Goal: Information Seeking & Learning: Learn about a topic

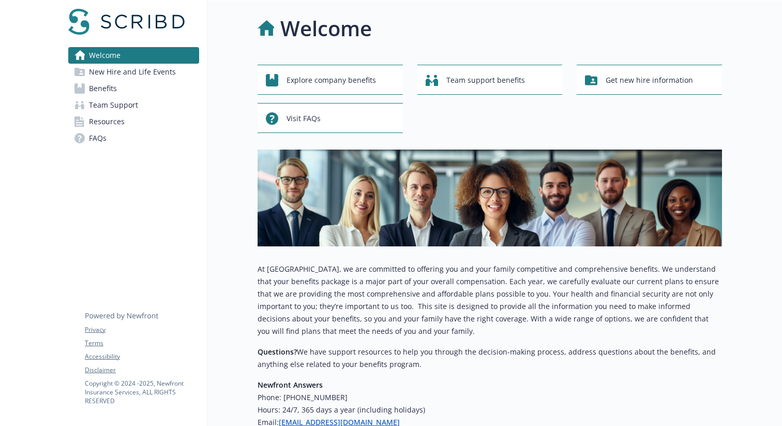
scroll to position [91, 0]
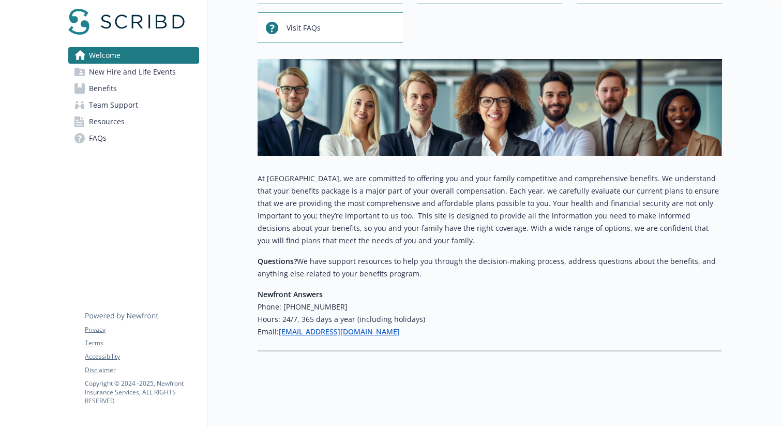
click at [147, 91] on link "Benefits" at bounding box center [133, 88] width 131 height 17
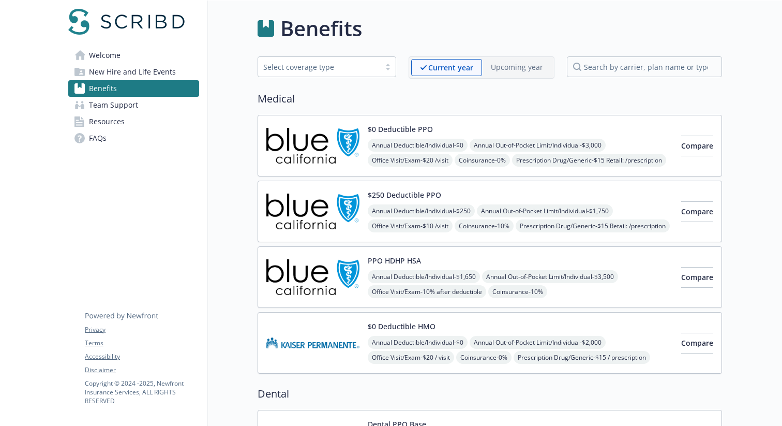
click at [481, 135] on div "$0 Deductible PPO Annual Deductible/Individual - $0 Annual Out-of-Pocket Limit/…" at bounding box center [520, 146] width 305 height 44
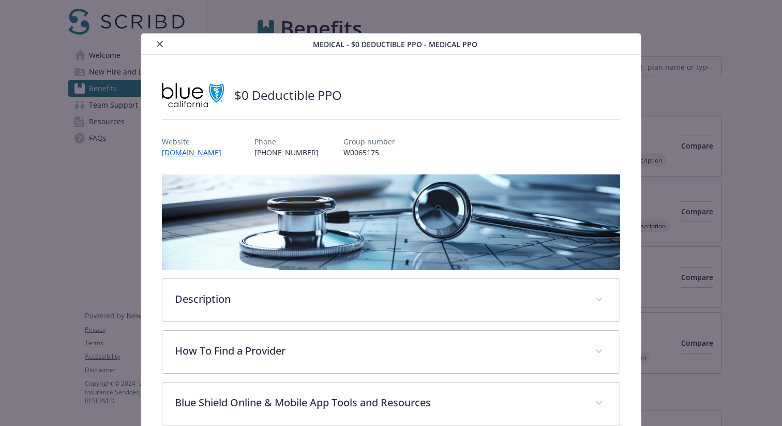
scroll to position [31, 0]
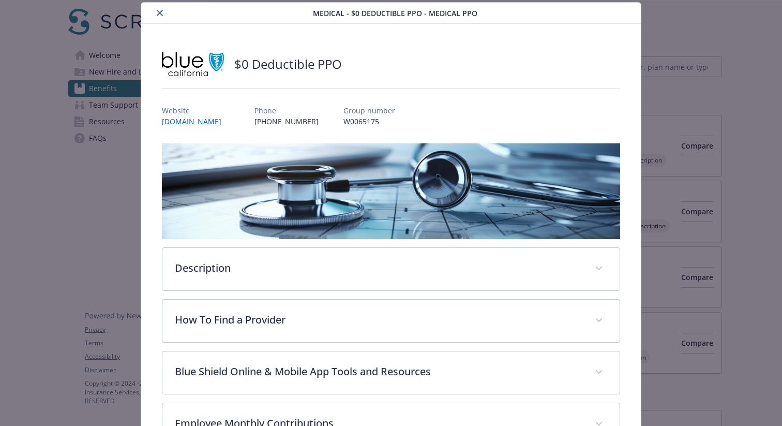
click at [159, 8] on button "close" at bounding box center [160, 13] width 12 height 12
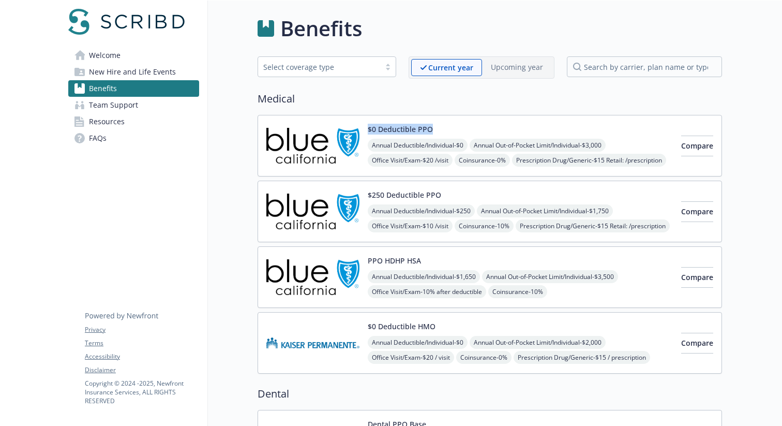
drag, startPoint x: 438, startPoint y: 127, endPoint x: 368, endPoint y: 130, distance: 69.9
click at [368, 130] on div "$0 Deductible PPO Annual Deductible/Individual - $0 Annual Out-of-Pocket Limit/…" at bounding box center [520, 146] width 305 height 44
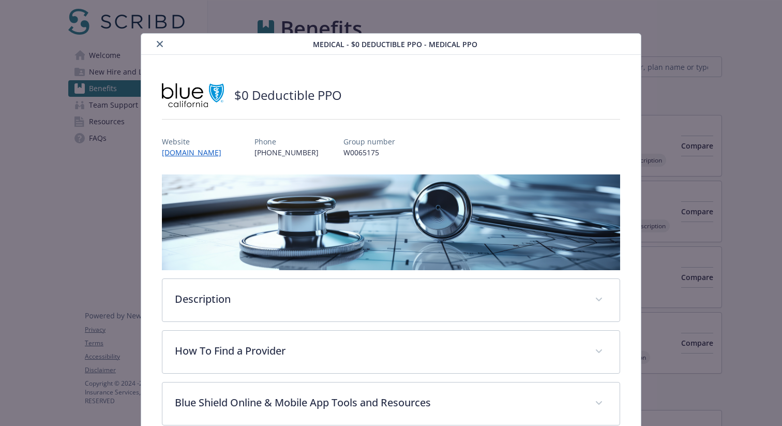
scroll to position [31, 0]
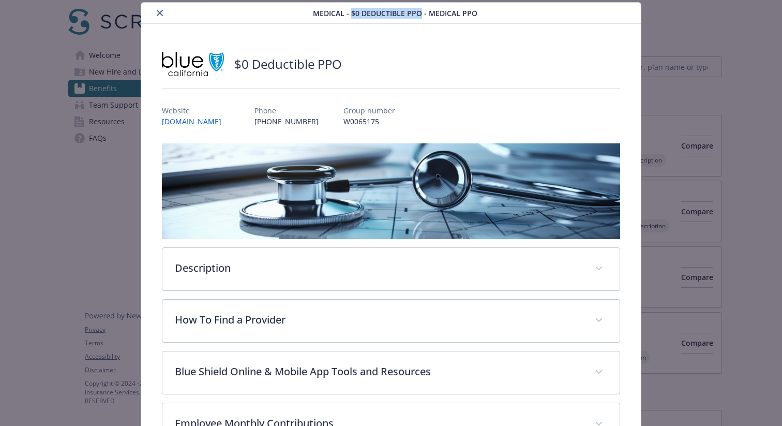
drag, startPoint x: 422, startPoint y: 11, endPoint x: 352, endPoint y: 13, distance: 69.9
click at [352, 13] on span "Medical - $0 Deductible PPO - Medical PPO" at bounding box center [395, 13] width 165 height 11
copy span "$0 Deductible PPO"
click at [159, 15] on icon "close" at bounding box center [160, 13] width 6 height 6
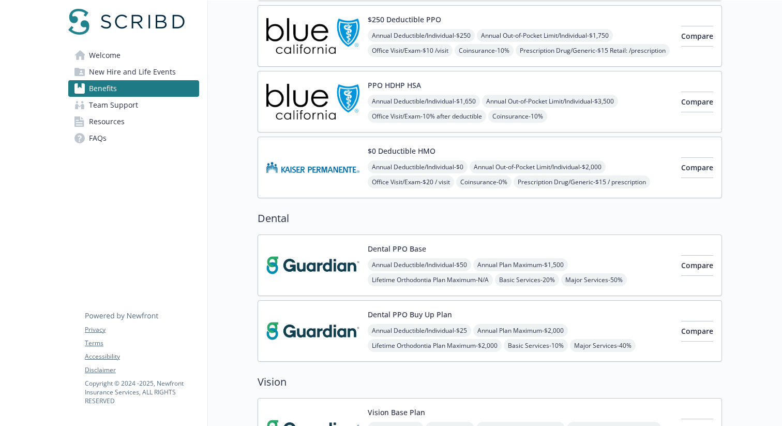
click at [351, 271] on img at bounding box center [312, 265] width 93 height 44
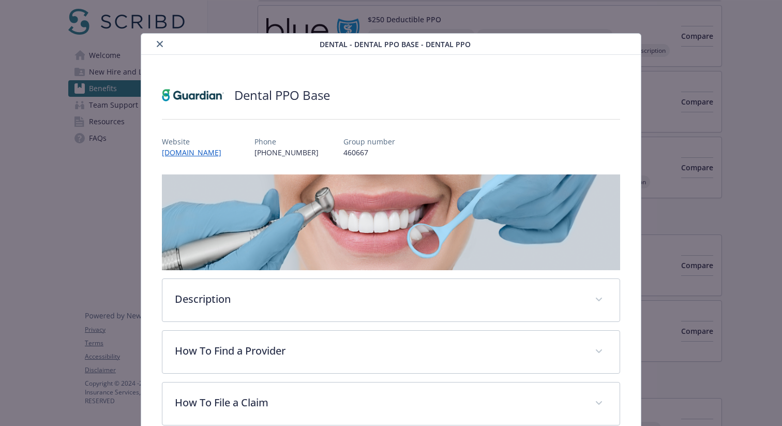
scroll to position [31, 0]
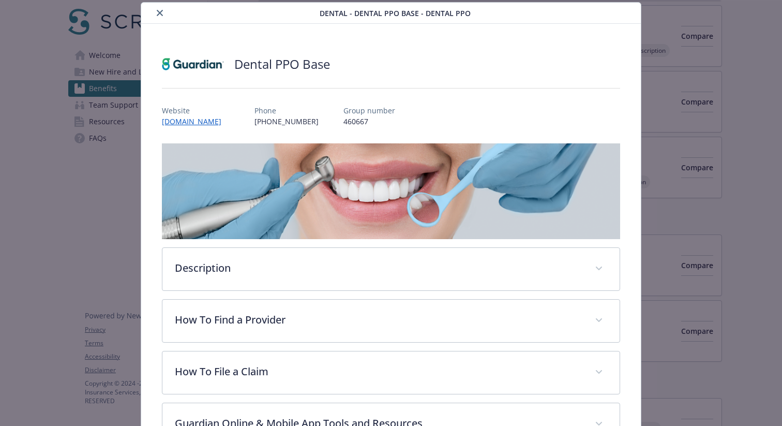
click at [158, 11] on icon "close" at bounding box center [160, 13] width 6 height 6
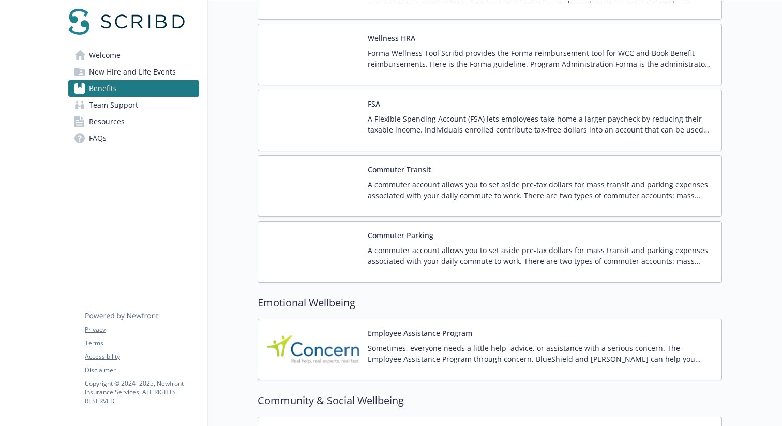
scroll to position [1545, 0]
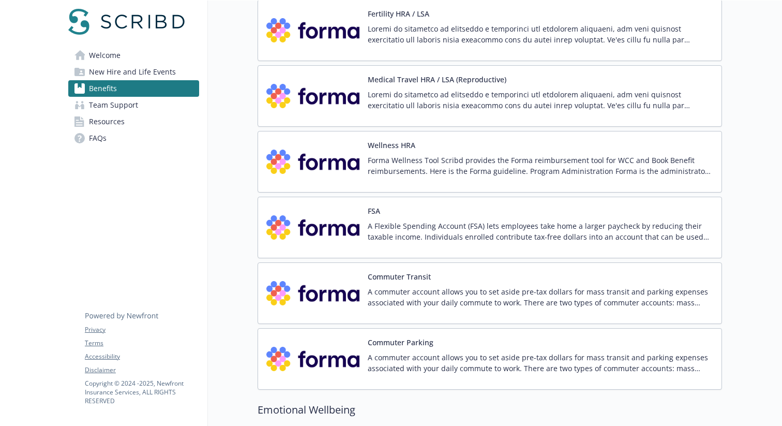
click at [399, 170] on p "Forma Wellness Tool Scribd provides the Forma reimbursement tool for WCC and Bo…" at bounding box center [541, 166] width 346 height 22
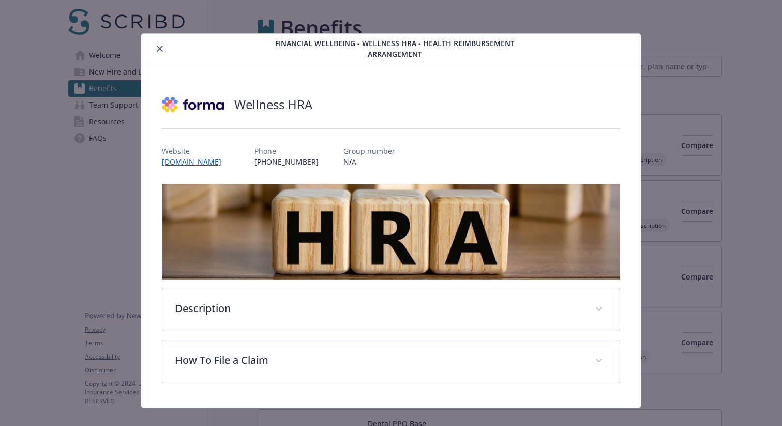
scroll to position [1359, 0]
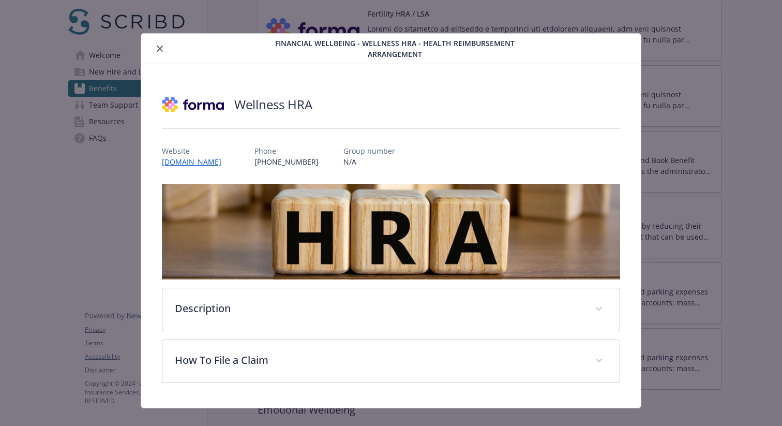
click at [291, 96] on h2 "Wellness HRA" at bounding box center [273, 105] width 78 height 18
copy h2 "Wellness HRA"
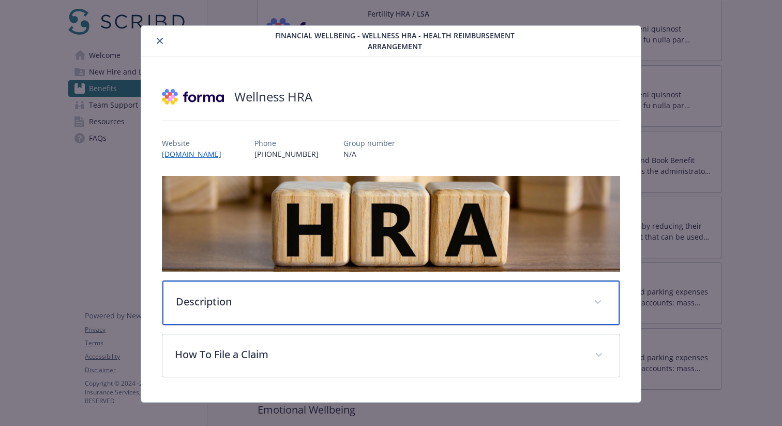
click at [283, 307] on div "Description" at bounding box center [390, 302] width 457 height 44
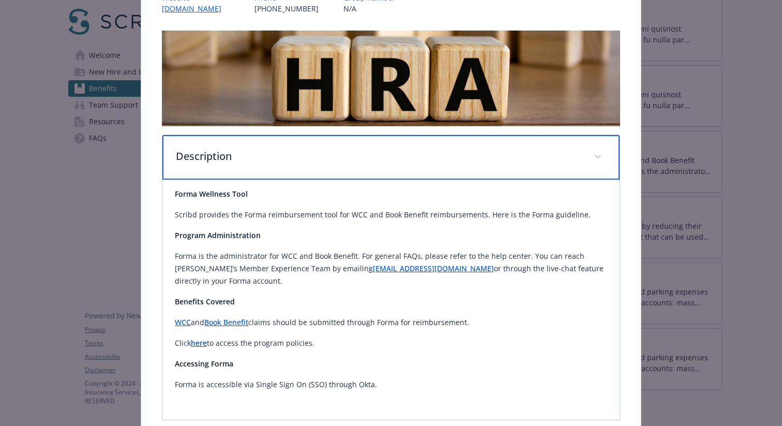
scroll to position [168, 0]
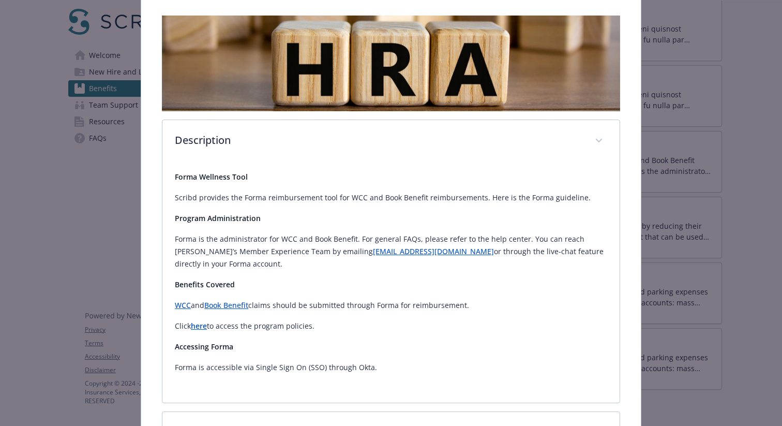
click at [344, 191] on p "Scribd provides the Forma reimbursement tool for WCC and Book Benefit reimburse…" at bounding box center [391, 197] width 432 height 12
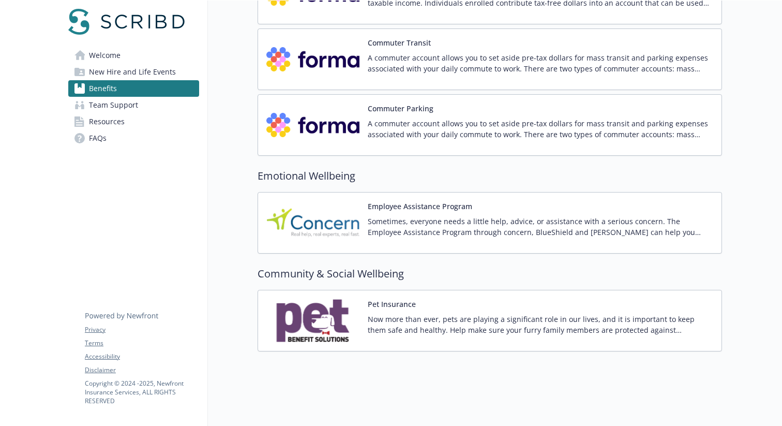
click at [414, 239] on div "Sometimes, everyone needs a little help, advice, or assistance with a serious c…" at bounding box center [541, 230] width 346 height 29
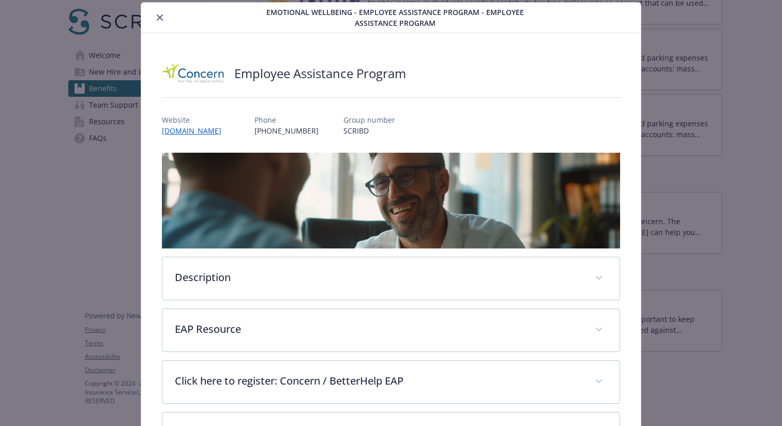
scroll to position [325, 0]
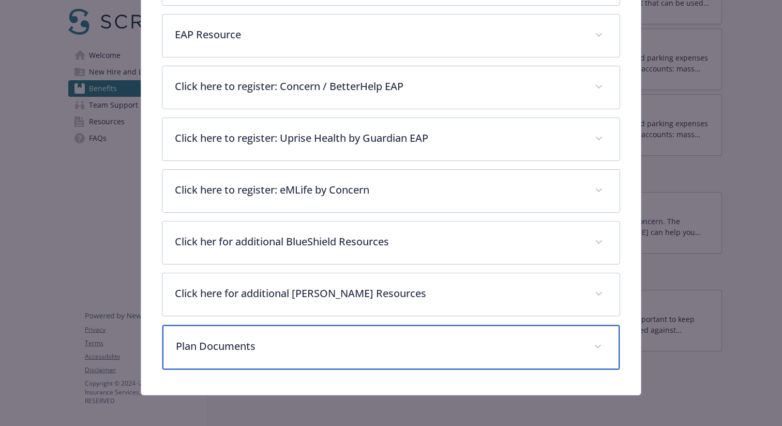
click at [262, 340] on p "Plan Documents" at bounding box center [379, 346] width 406 height 16
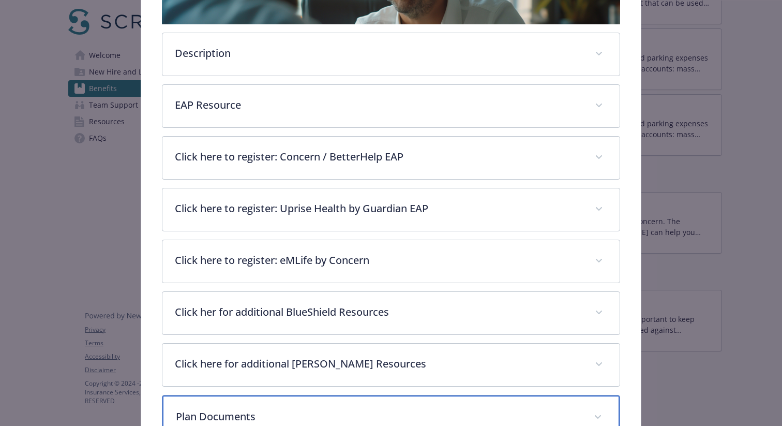
scroll to position [241, 0]
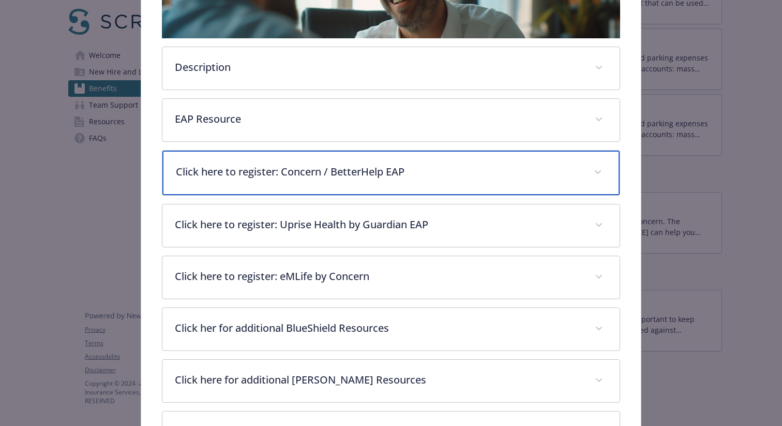
click at [367, 175] on p "Click here to register: Concern / BetterHelp EAP" at bounding box center [379, 172] width 406 height 16
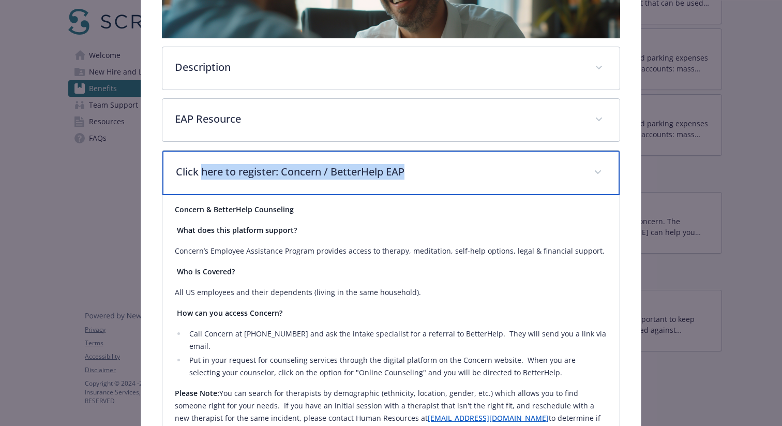
drag, startPoint x: 420, startPoint y: 166, endPoint x: 202, endPoint y: 165, distance: 218.3
click at [202, 165] on p "Click here to register: Concern / BetterHelp EAP" at bounding box center [379, 172] width 406 height 16
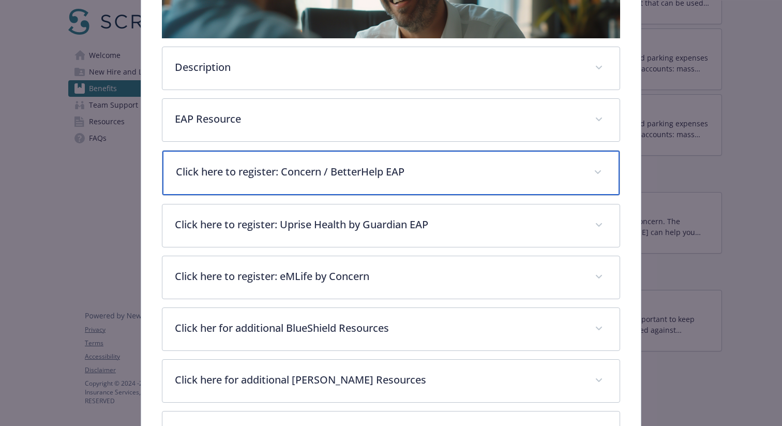
click at [189, 173] on p "Click here to register: Concern / BetterHelp EAP" at bounding box center [379, 172] width 406 height 16
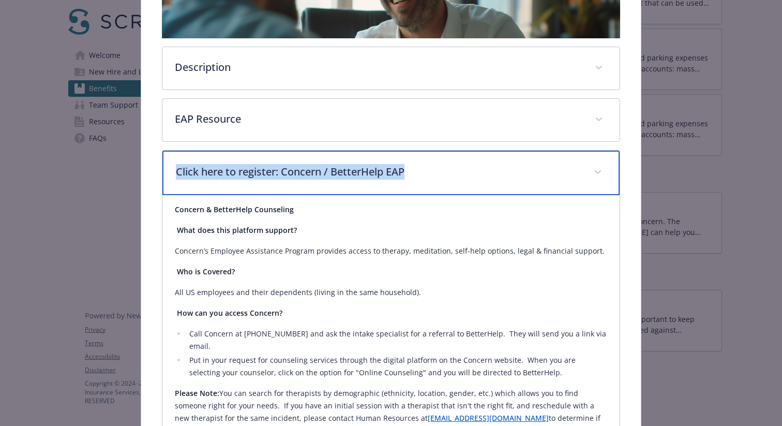
drag, startPoint x: 175, startPoint y: 170, endPoint x: 411, endPoint y: 166, distance: 235.4
click at [411, 166] on p "Click here to register: Concern / BetterHelp EAP" at bounding box center [379, 172] width 406 height 16
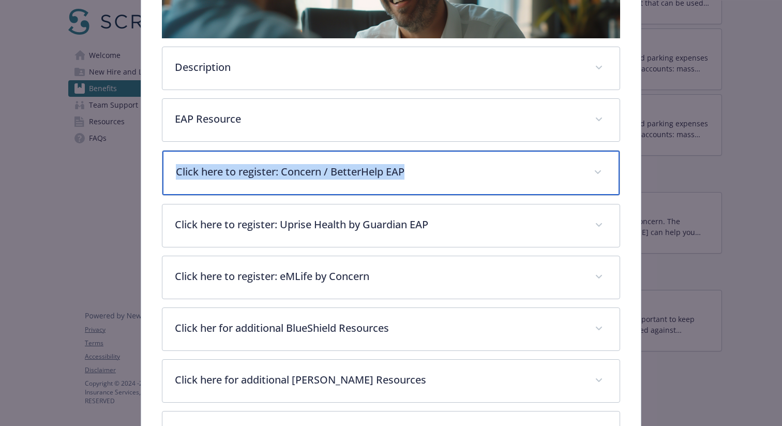
copy p "Click here to register: Concern / BetterHelp EAP"
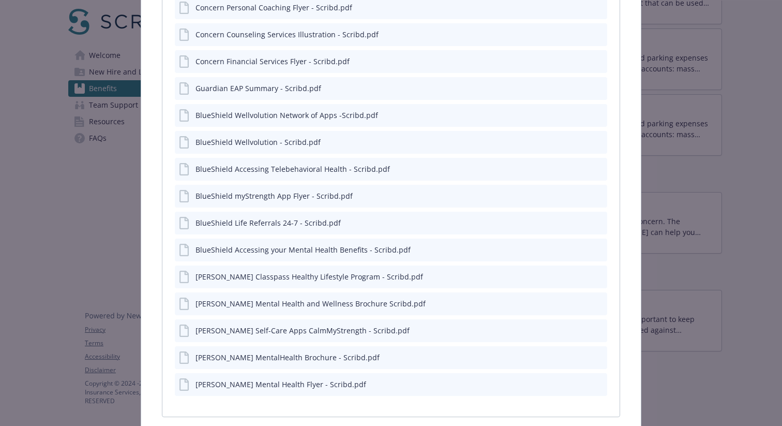
scroll to position [774, 0]
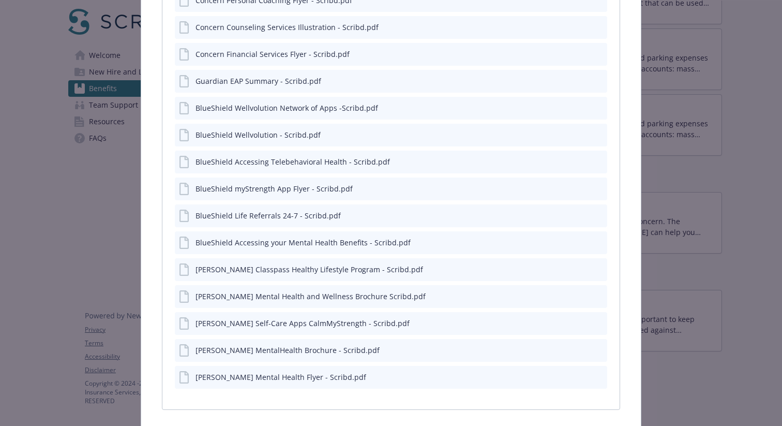
click at [307, 323] on div "[PERSON_NAME] Self-Care Apps CalmMyStrength - Scribd.pdf" at bounding box center [303, 323] width 214 height 11
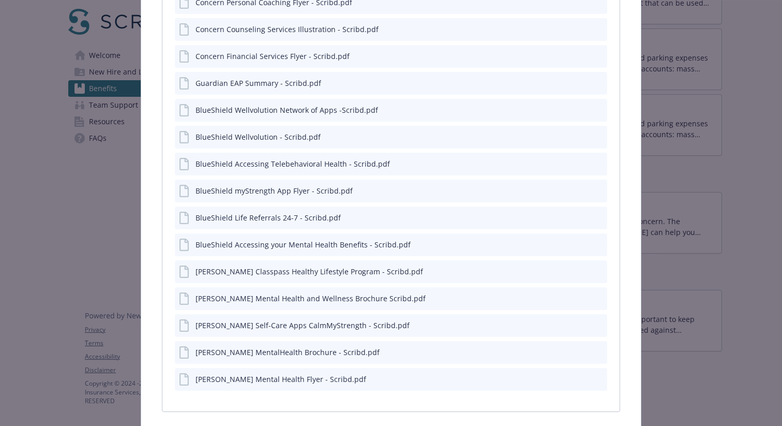
click at [593, 324] on icon "preview file" at bounding box center [597, 324] width 9 height 7
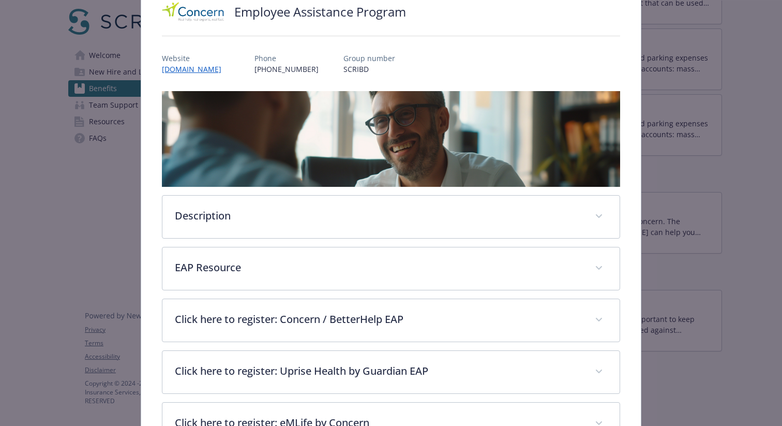
scroll to position [29, 0]
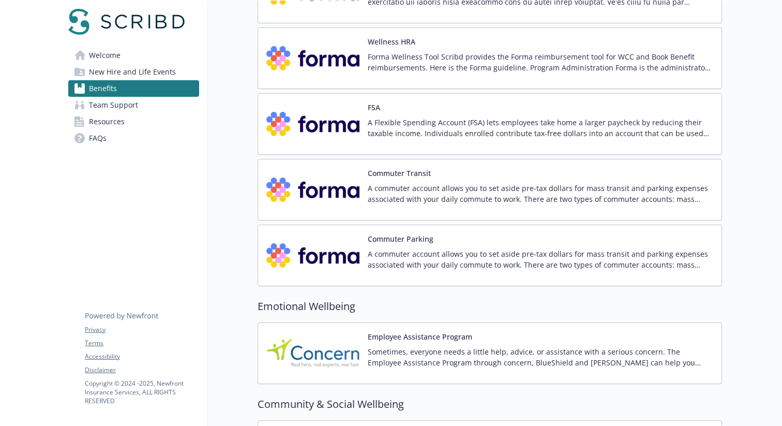
click at [388, 52] on p "Forma Wellness Tool Scribd provides the Forma reimbursement tool for WCC and Bo…" at bounding box center [541, 62] width 346 height 22
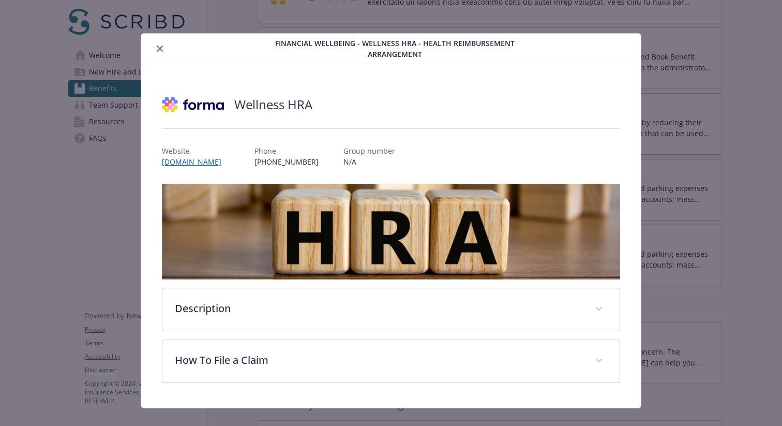
scroll to position [6, 0]
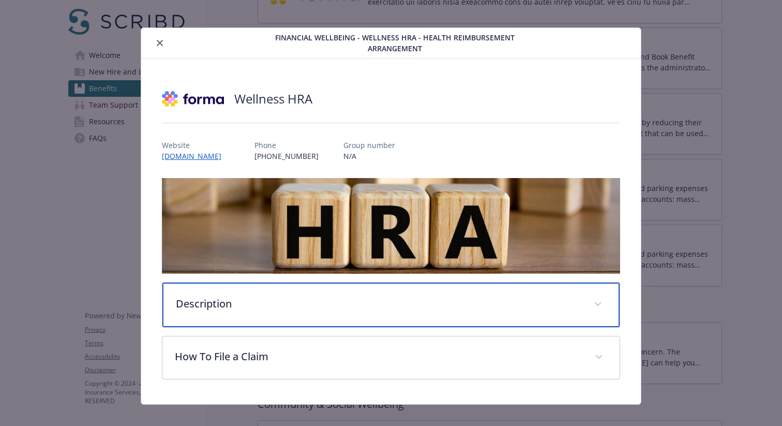
click at [377, 296] on p "Description" at bounding box center [379, 304] width 406 height 16
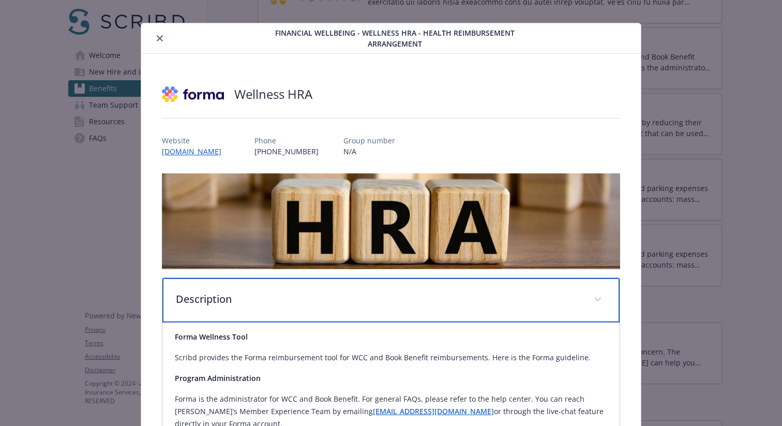
scroll to position [0, 0]
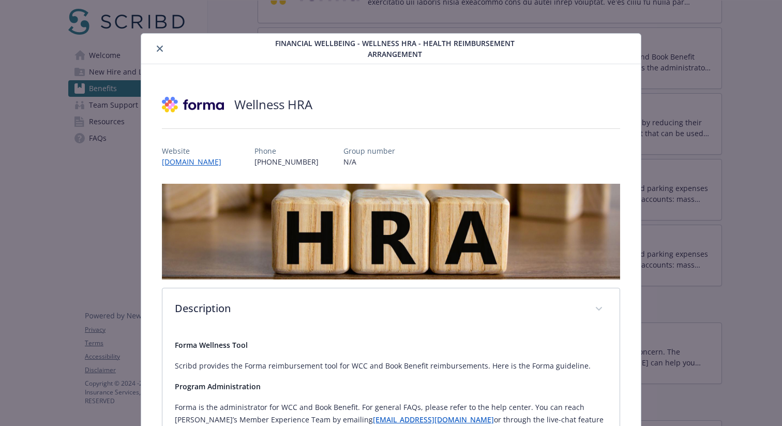
click at [161, 49] on button "close" at bounding box center [160, 48] width 12 height 12
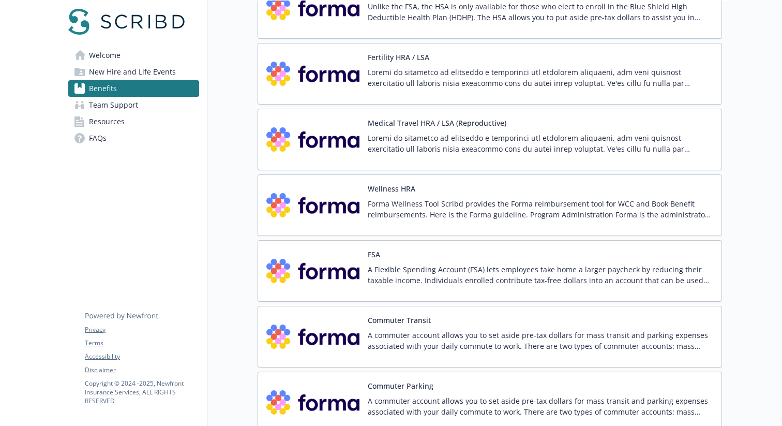
click at [370, 104] on div "Fertility HRA / LSA" at bounding box center [490, 74] width 465 height 62
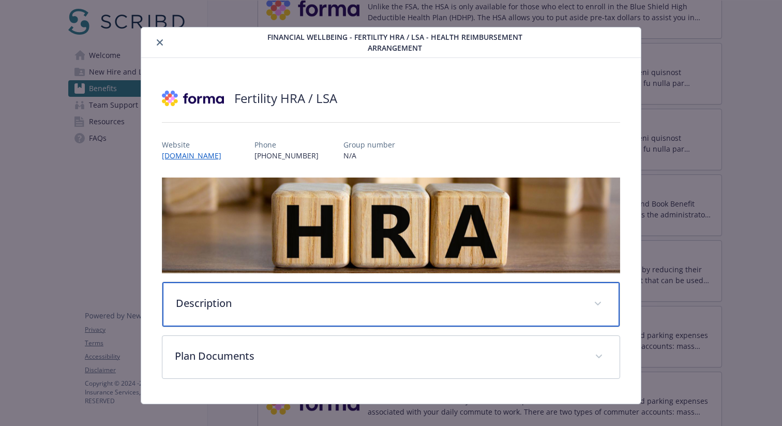
click at [332, 310] on div "Description" at bounding box center [390, 304] width 457 height 44
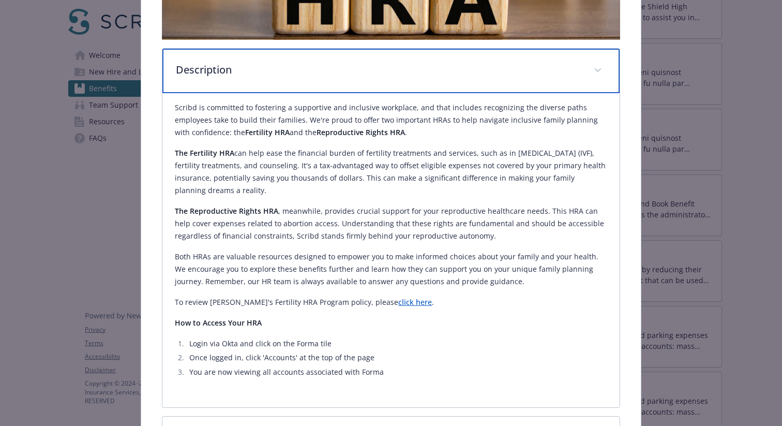
scroll to position [243, 0]
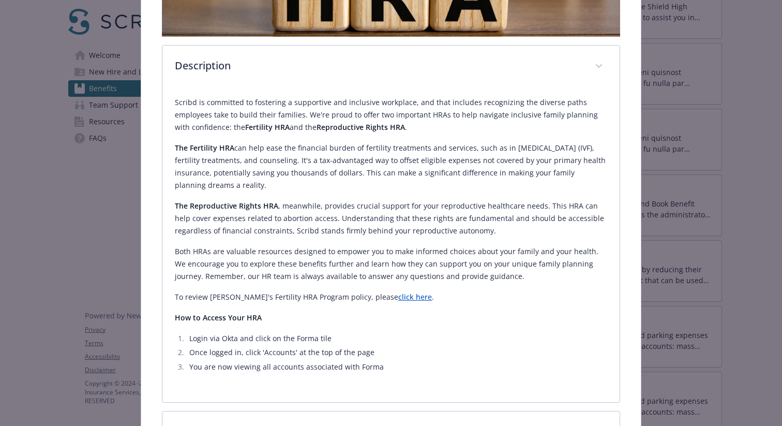
click at [311, 299] on p "To review [PERSON_NAME]'s Fertility HRA Program policy, please click here ." at bounding box center [391, 297] width 432 height 12
click at [243, 291] on p "To review [PERSON_NAME]'s Fertility HRA Program policy, please click here ." at bounding box center [391, 297] width 432 height 12
drag, startPoint x: 174, startPoint y: 295, endPoint x: 355, endPoint y: 294, distance: 180.6
click at [355, 294] on p "To review [PERSON_NAME]'s Fertility HRA Program policy, please click here ." at bounding box center [391, 297] width 432 height 12
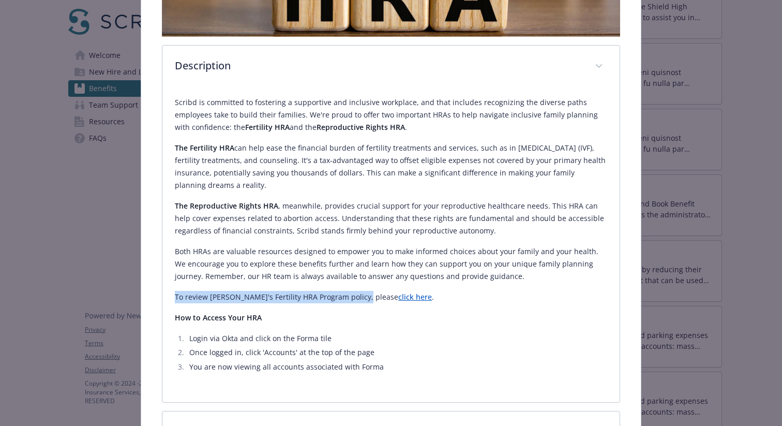
copy p "To review [PERSON_NAME]'s Fertility HRA Program policy, please"
click at [398, 297] on link "click here" at bounding box center [415, 297] width 34 height 10
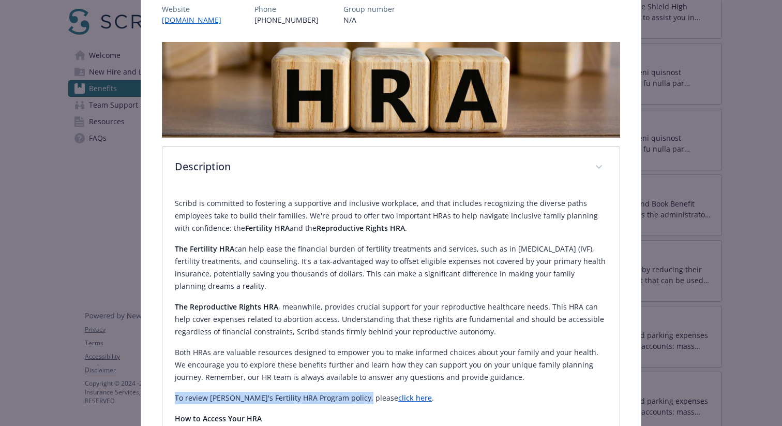
scroll to position [0, 0]
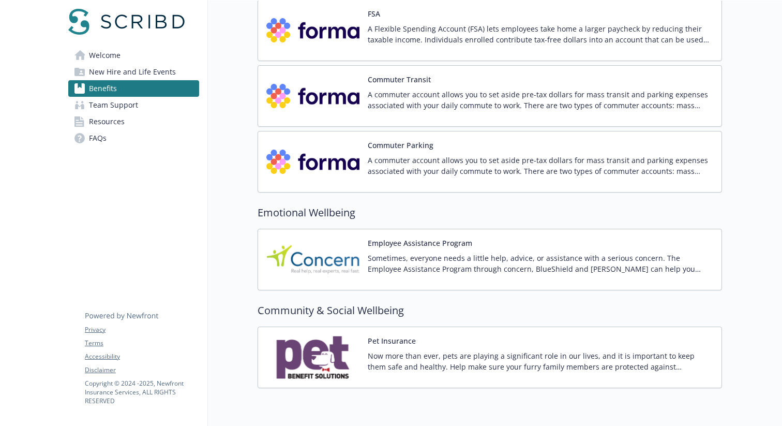
scroll to position [1554, 0]
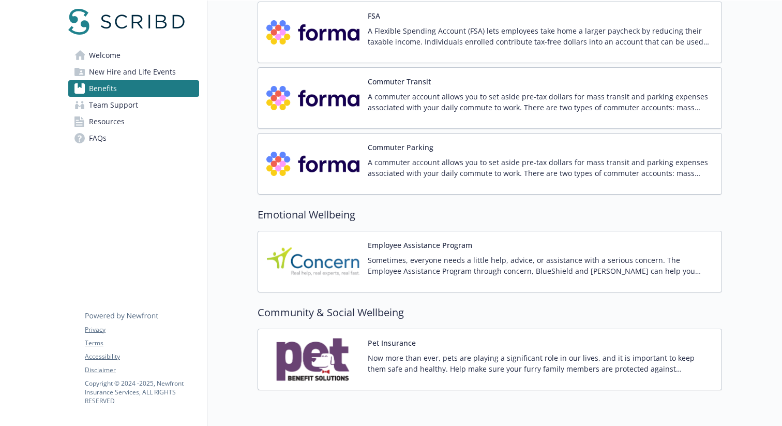
click at [309, 310] on h2 "Community & Social Wellbeing" at bounding box center [490, 313] width 465 height 16
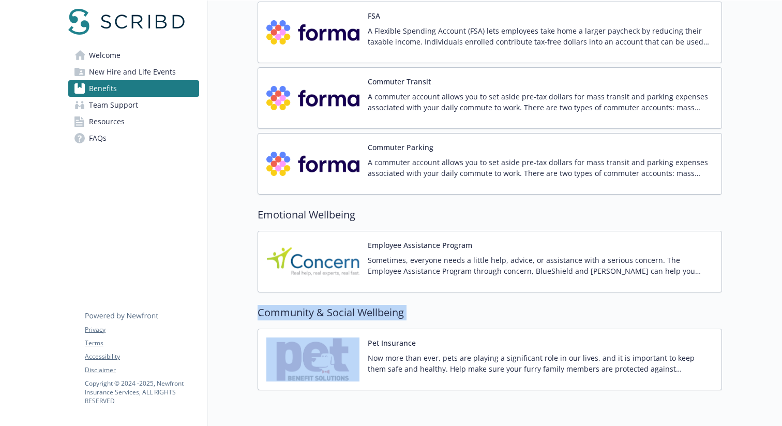
click at [309, 310] on h2 "Community & Social Wellbeing" at bounding box center [490, 313] width 465 height 16
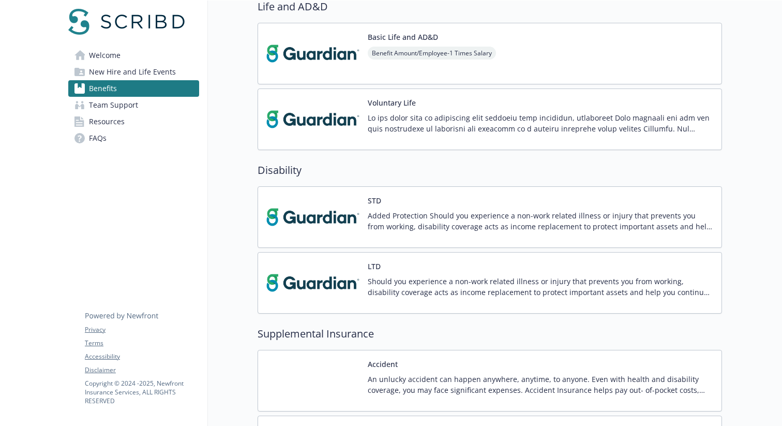
scroll to position [611, 0]
